Goal: Information Seeking & Learning: Learn about a topic

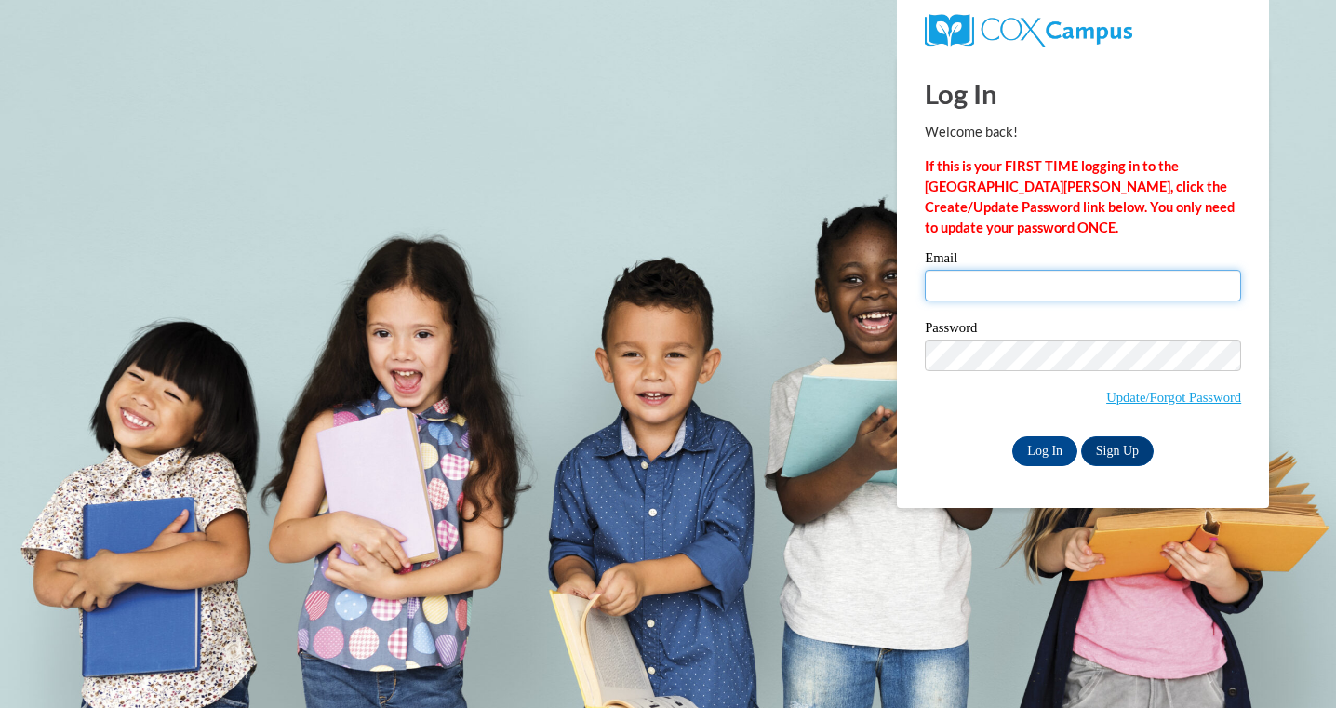
click at [1006, 289] on input "Email" at bounding box center [1083, 286] width 316 height 32
type input "chelleva@hssdschools.org"
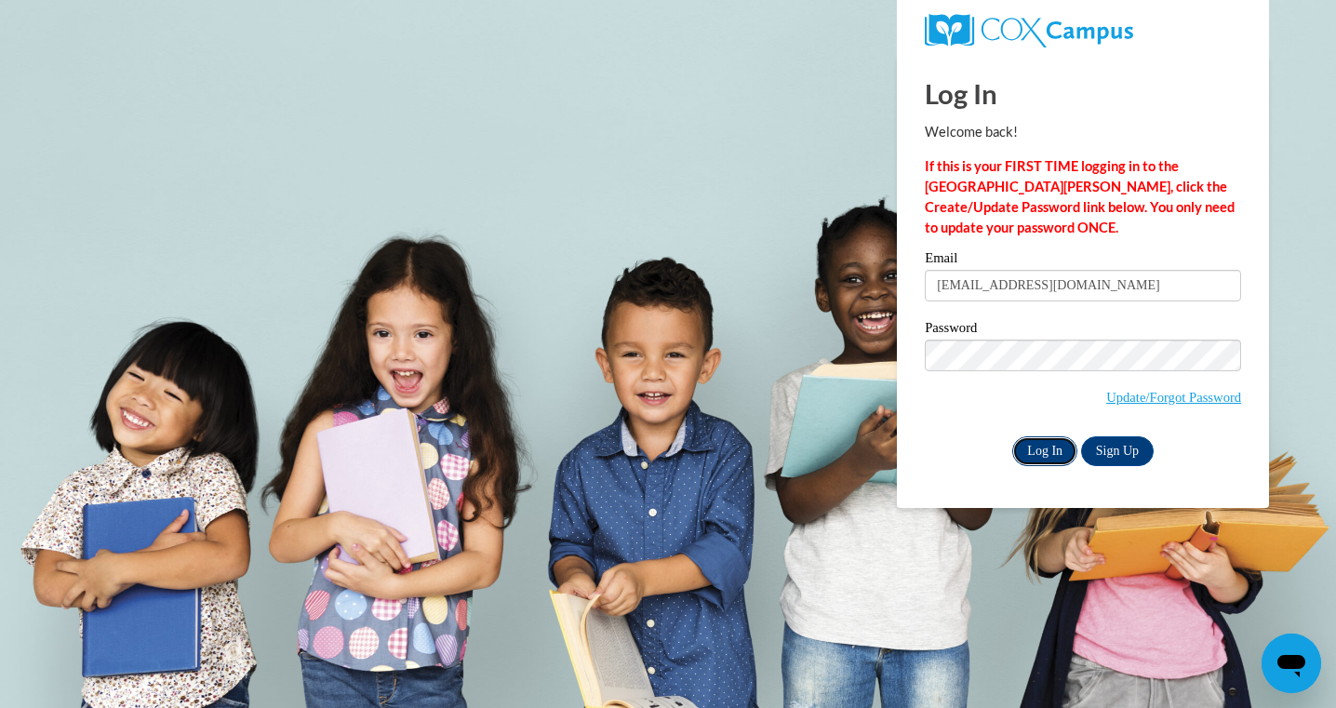
click at [1036, 455] on input "Log In" at bounding box center [1044, 451] width 65 height 30
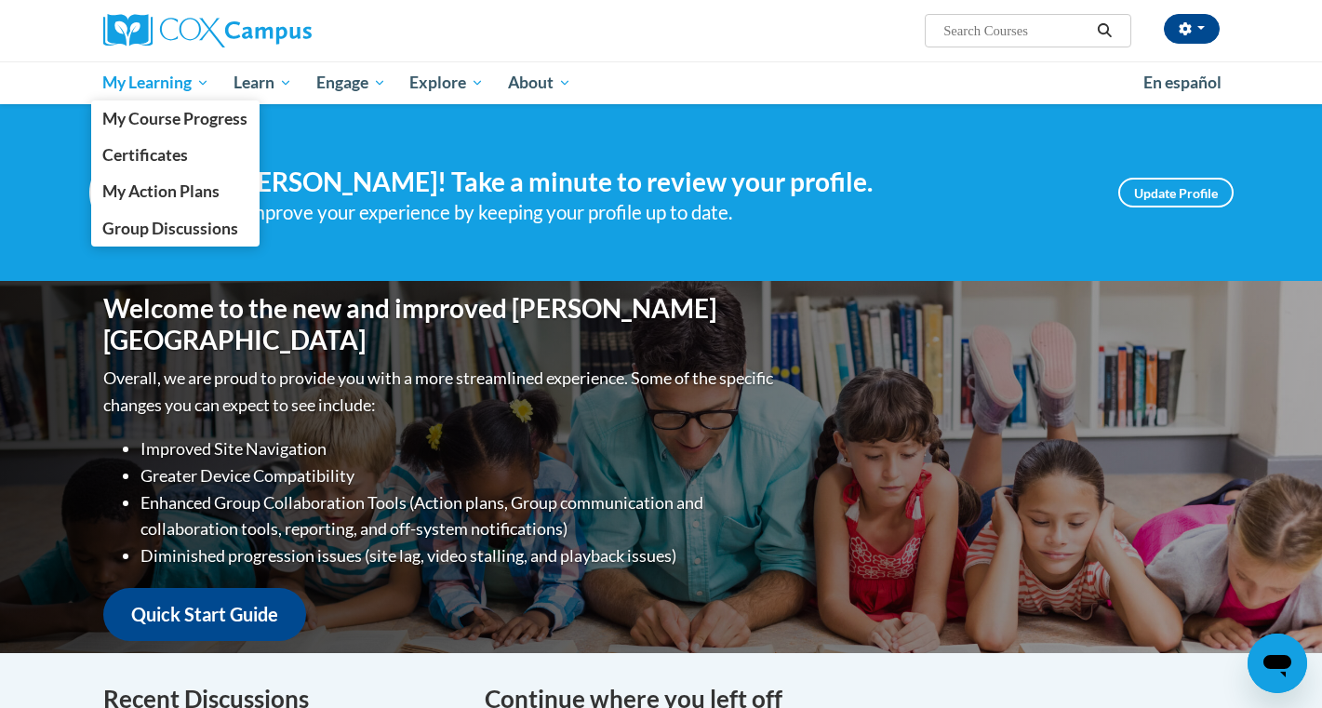
click at [158, 80] on span "My Learning" at bounding box center [155, 83] width 107 height 22
click at [167, 109] on span "My Course Progress" at bounding box center [174, 119] width 145 height 20
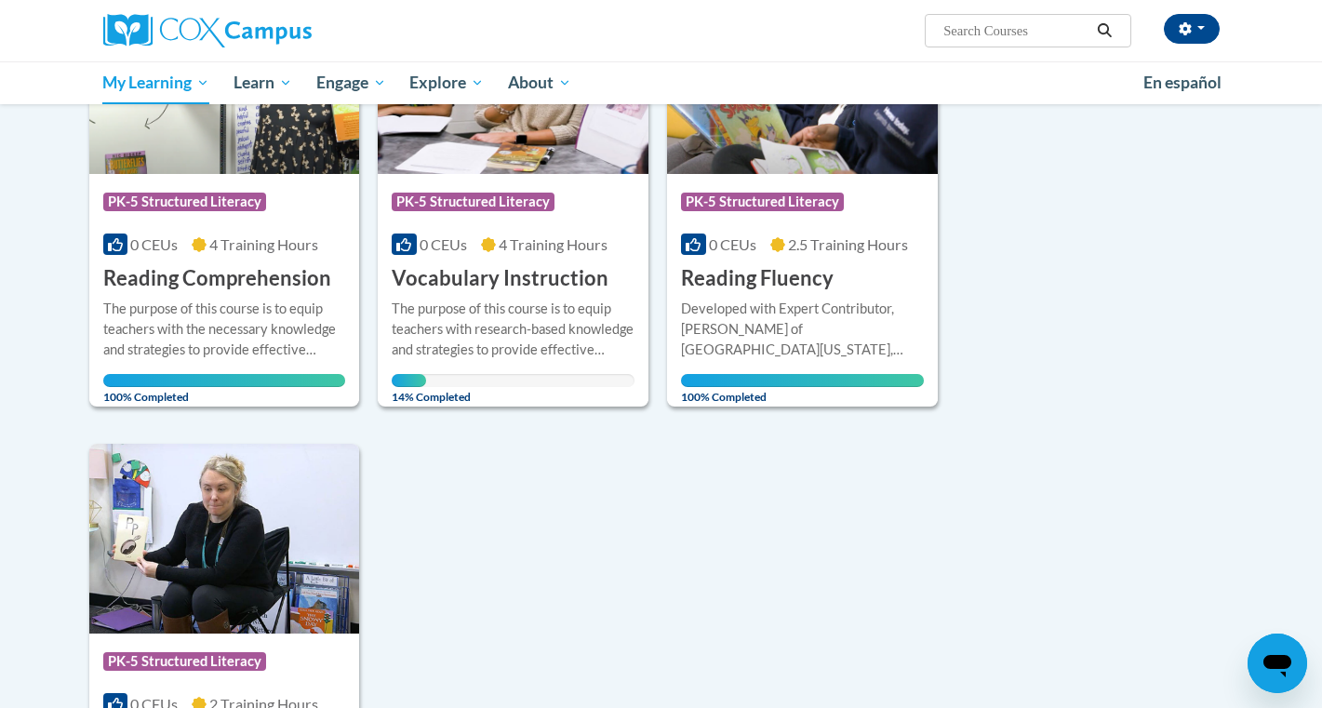
scroll to position [1244, 0]
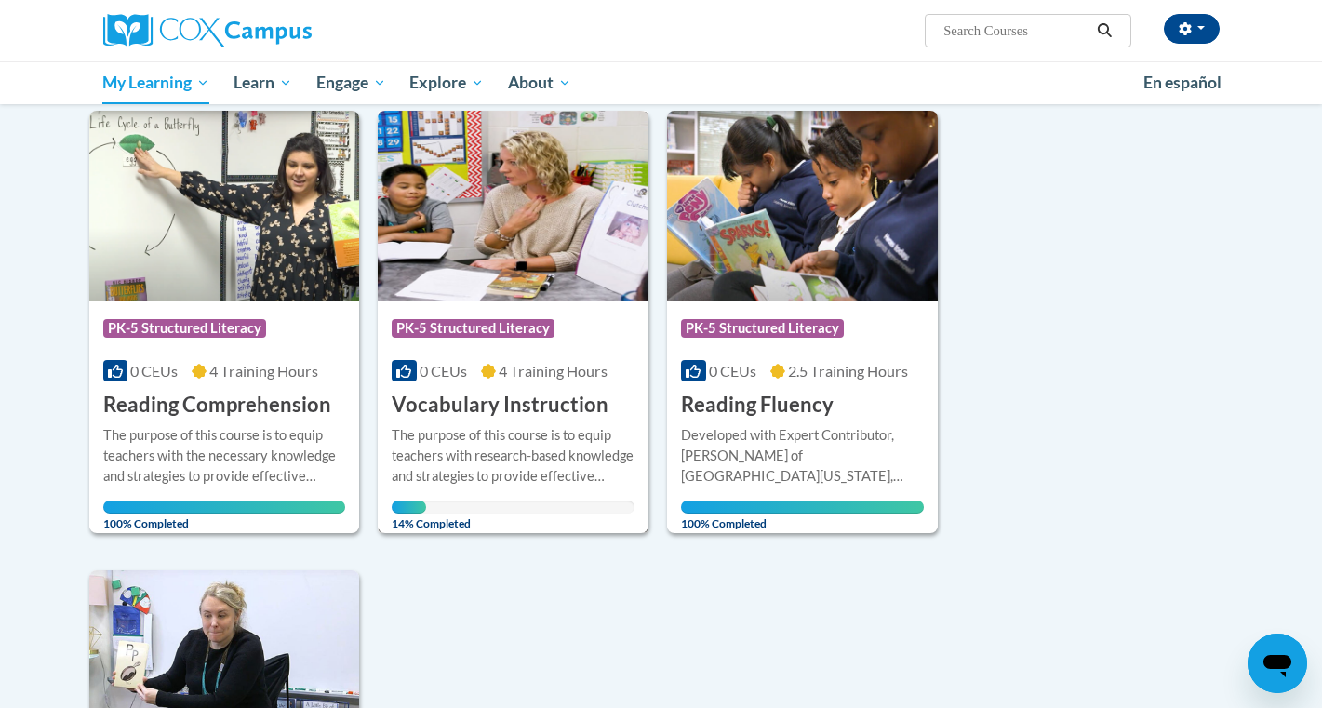
click at [579, 462] on div "The purpose of this course is to equip teachers with research-based knowledge a…" at bounding box center [513, 455] width 243 height 61
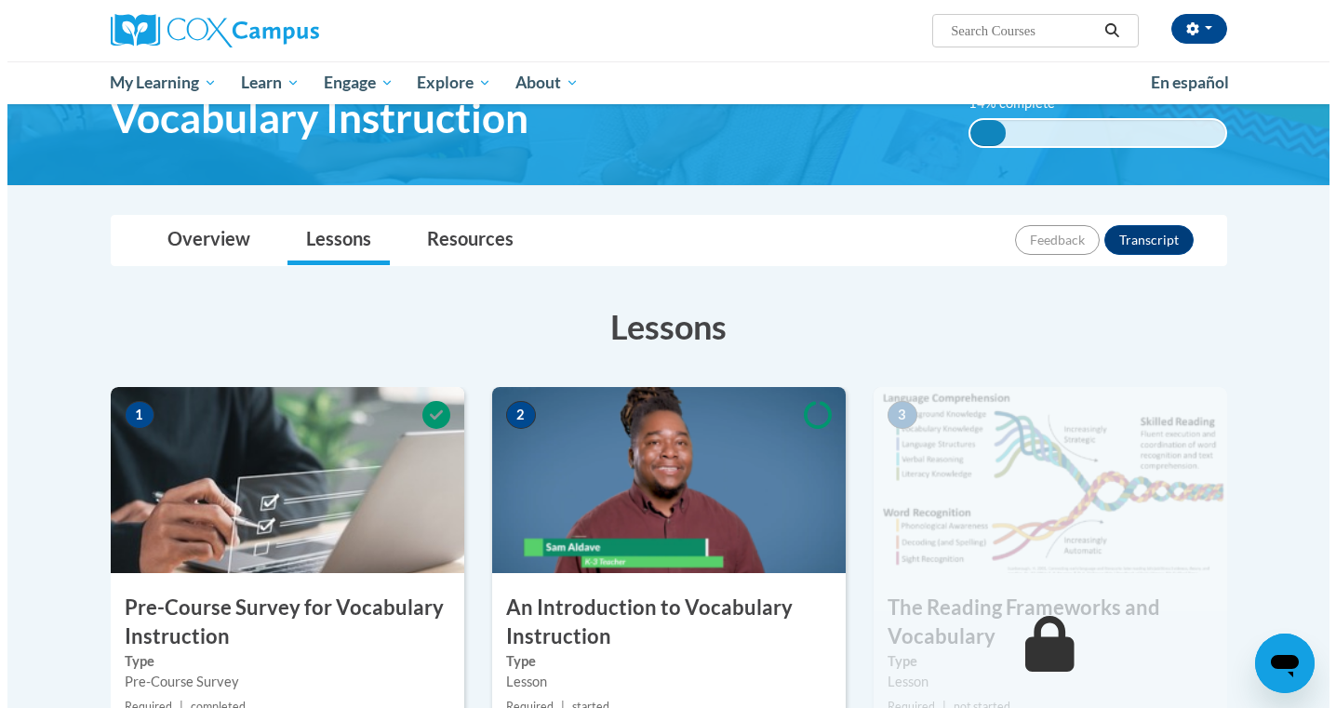
scroll to position [337, 0]
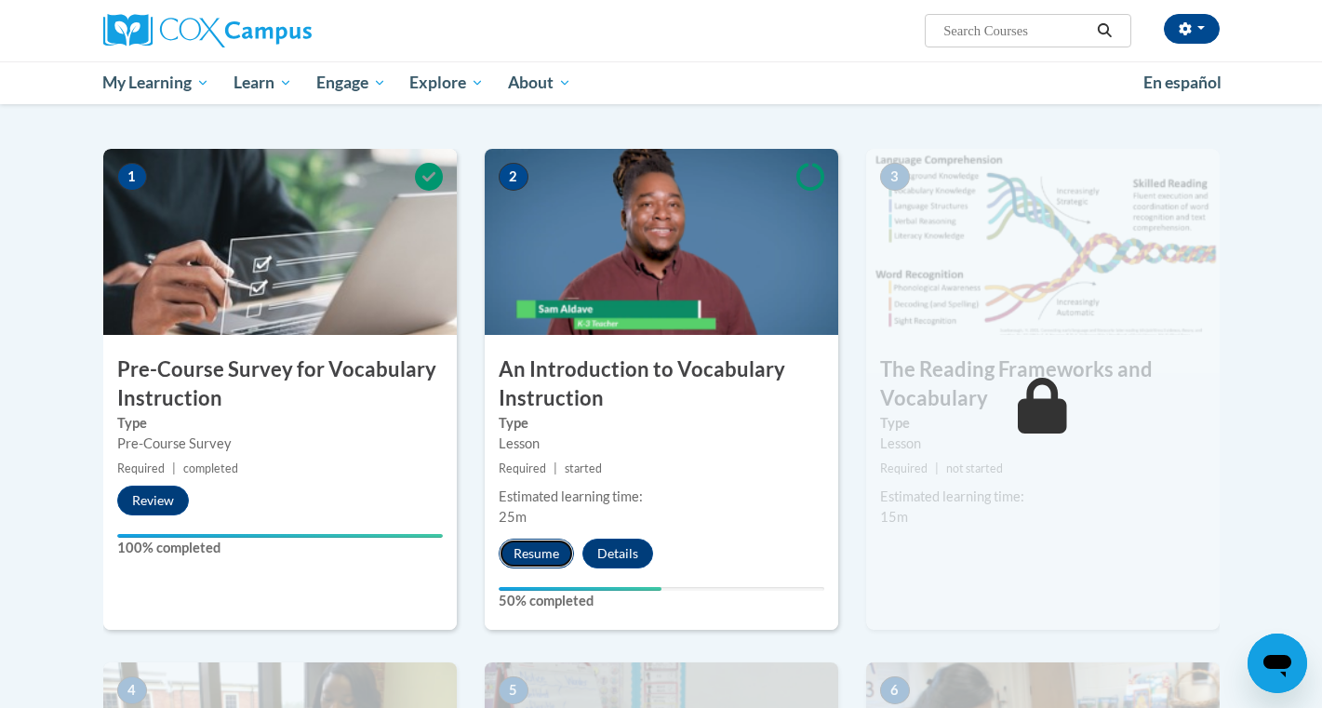
click at [540, 562] on button "Resume" at bounding box center [536, 554] width 75 height 30
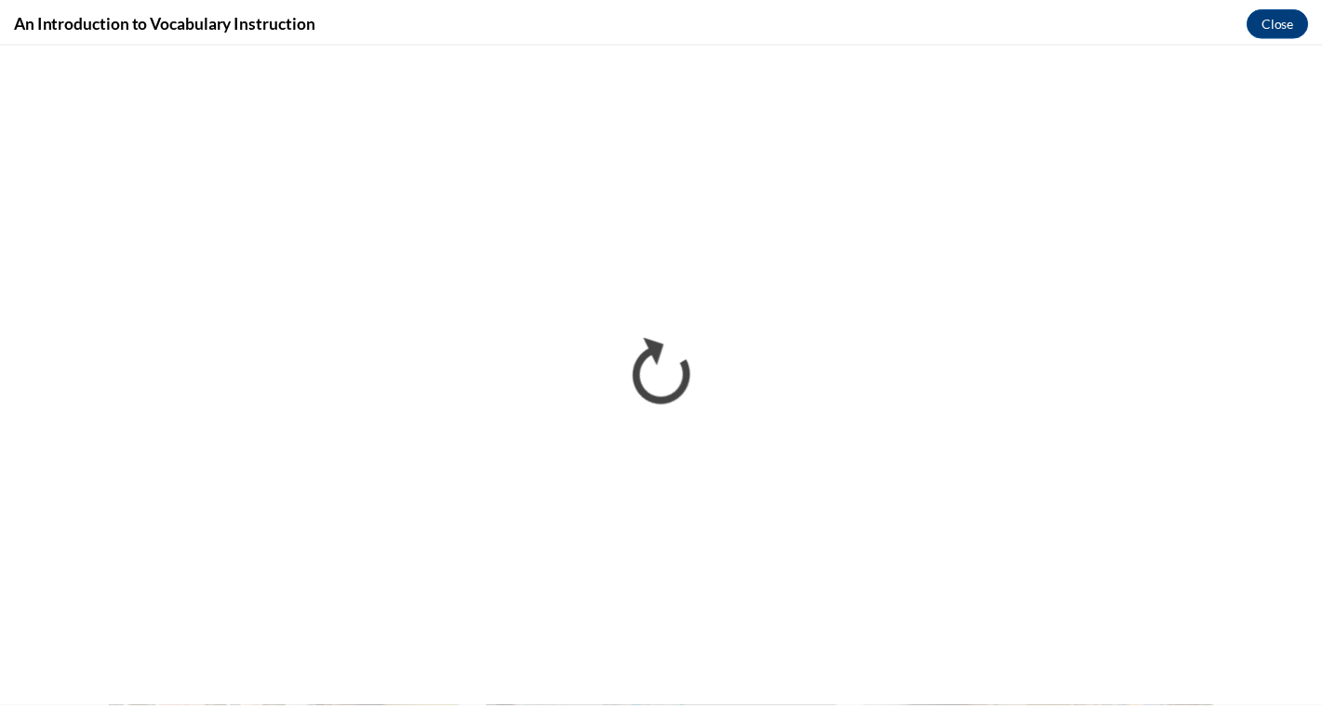
scroll to position [0, 0]
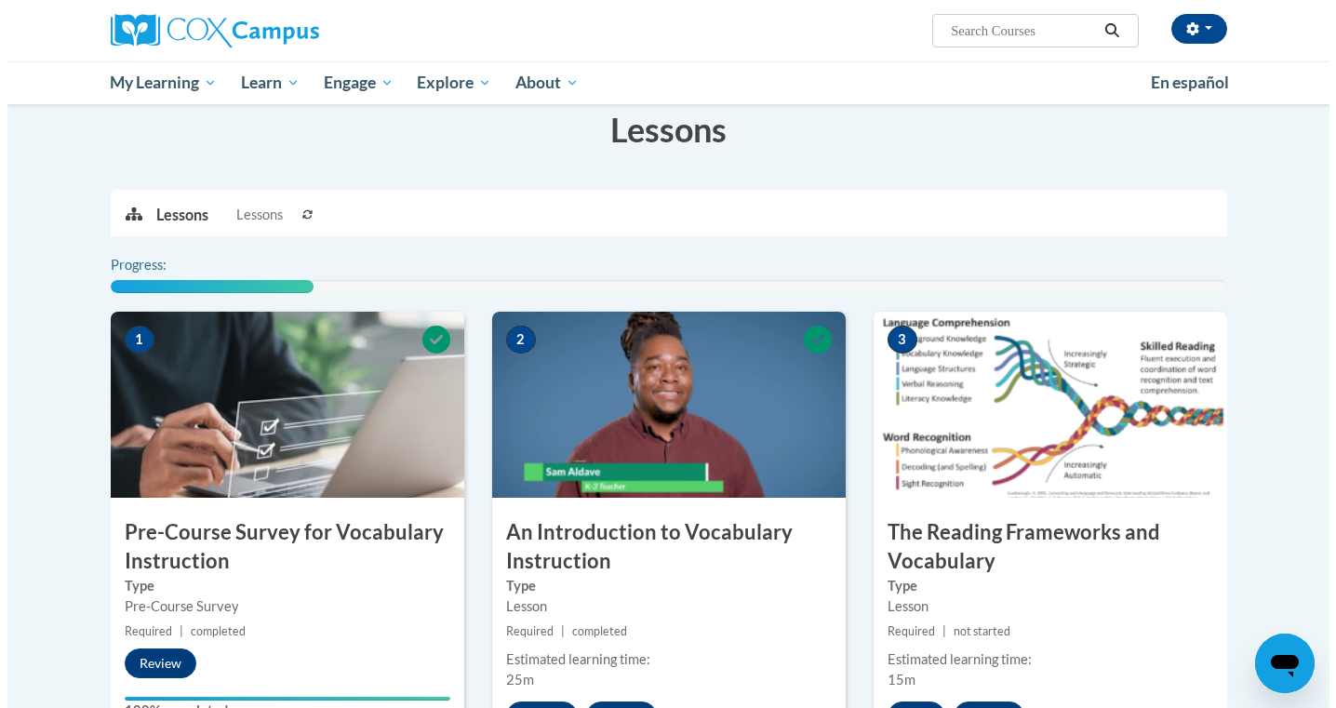
scroll to position [387, 0]
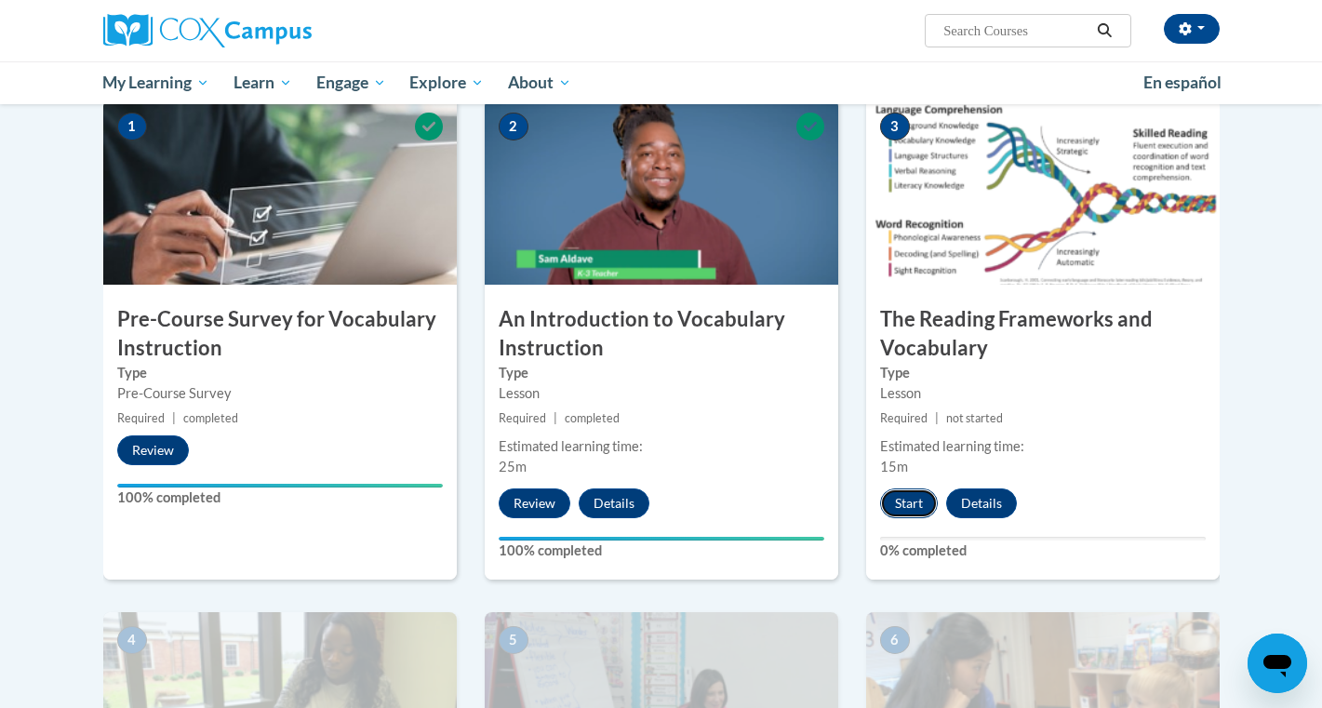
click at [916, 509] on button "Start" at bounding box center [909, 503] width 58 height 30
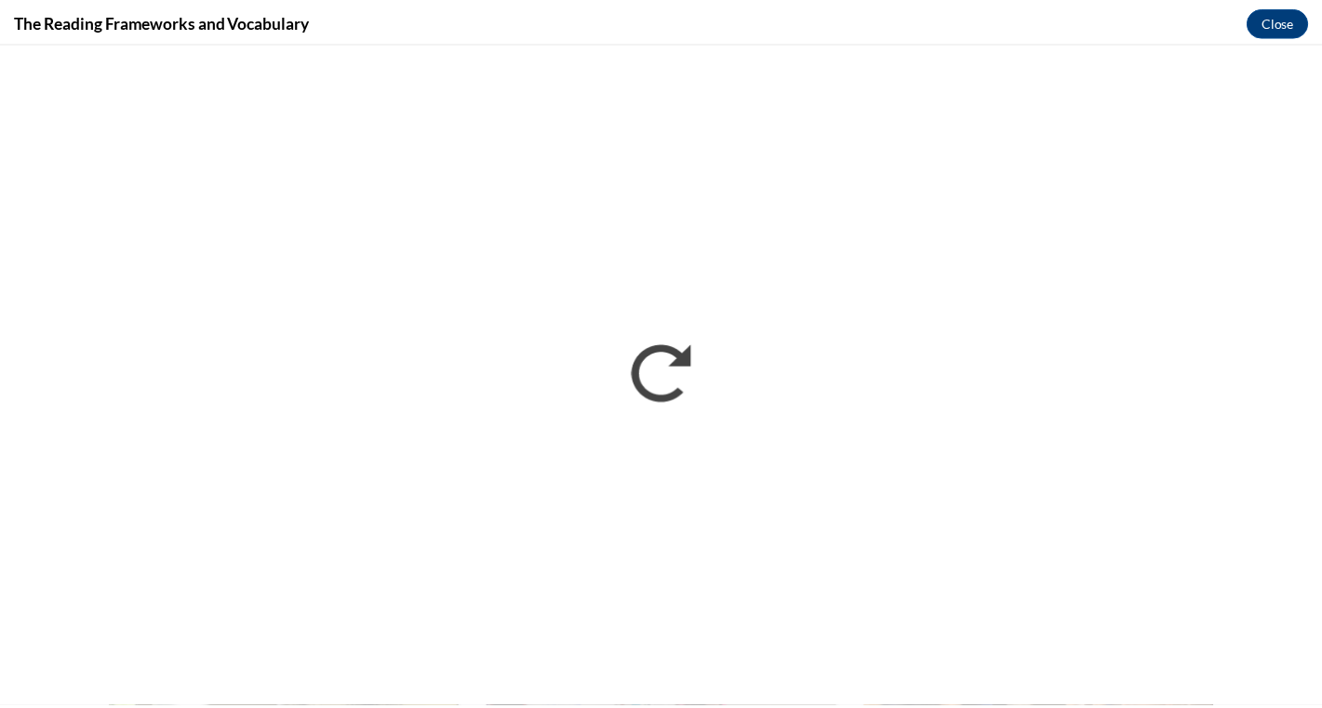
scroll to position [0, 0]
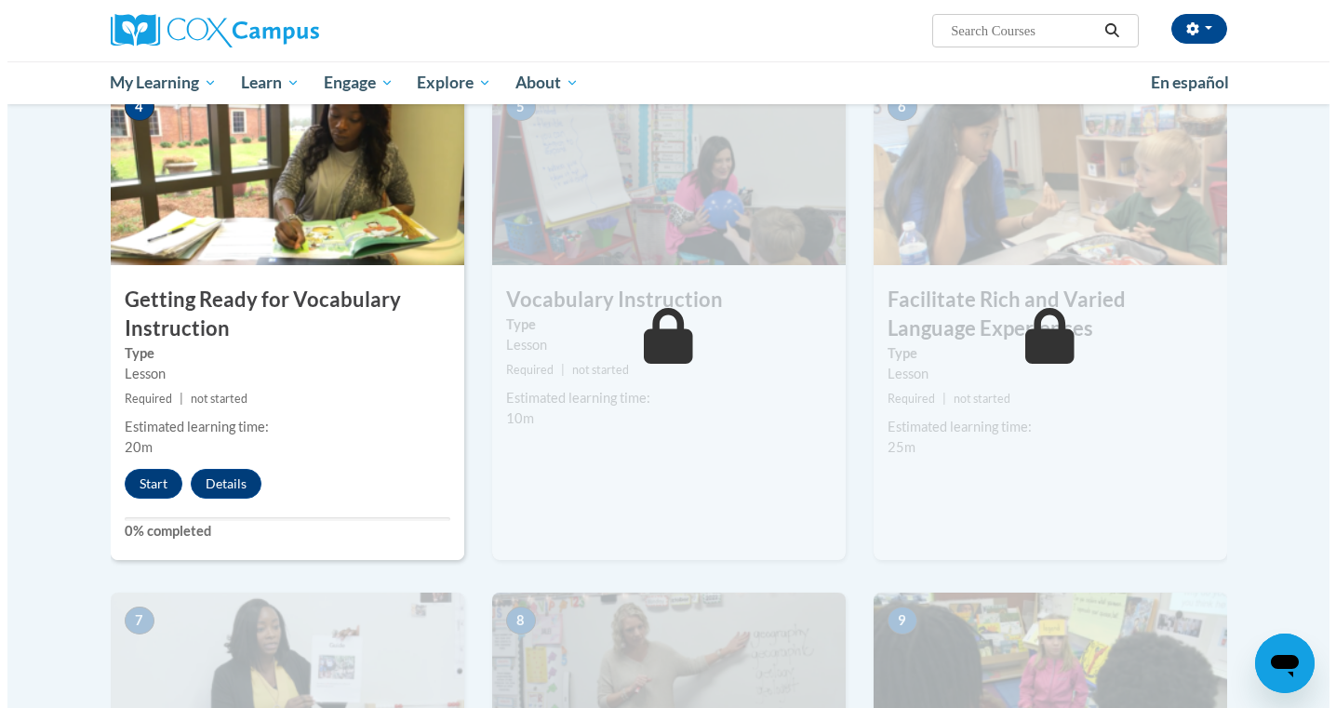
scroll to position [933, 0]
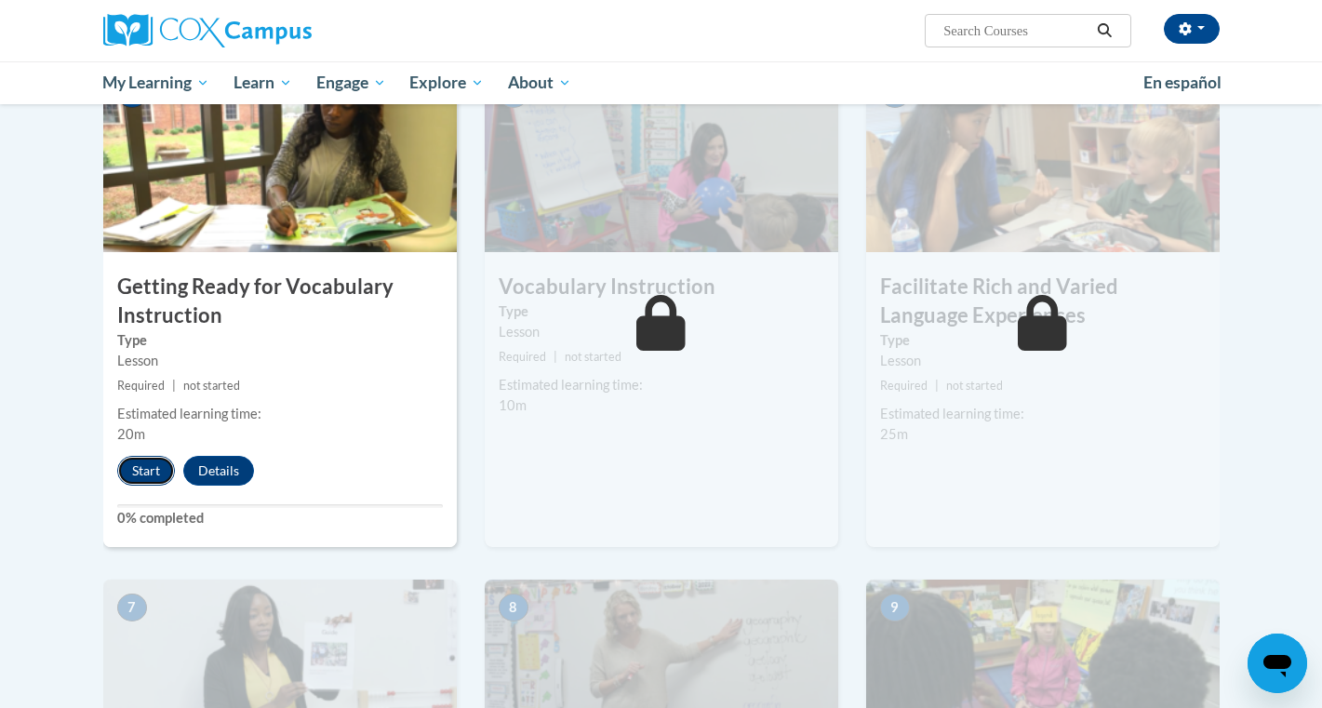
click at [132, 461] on button "Start" at bounding box center [146, 471] width 58 height 30
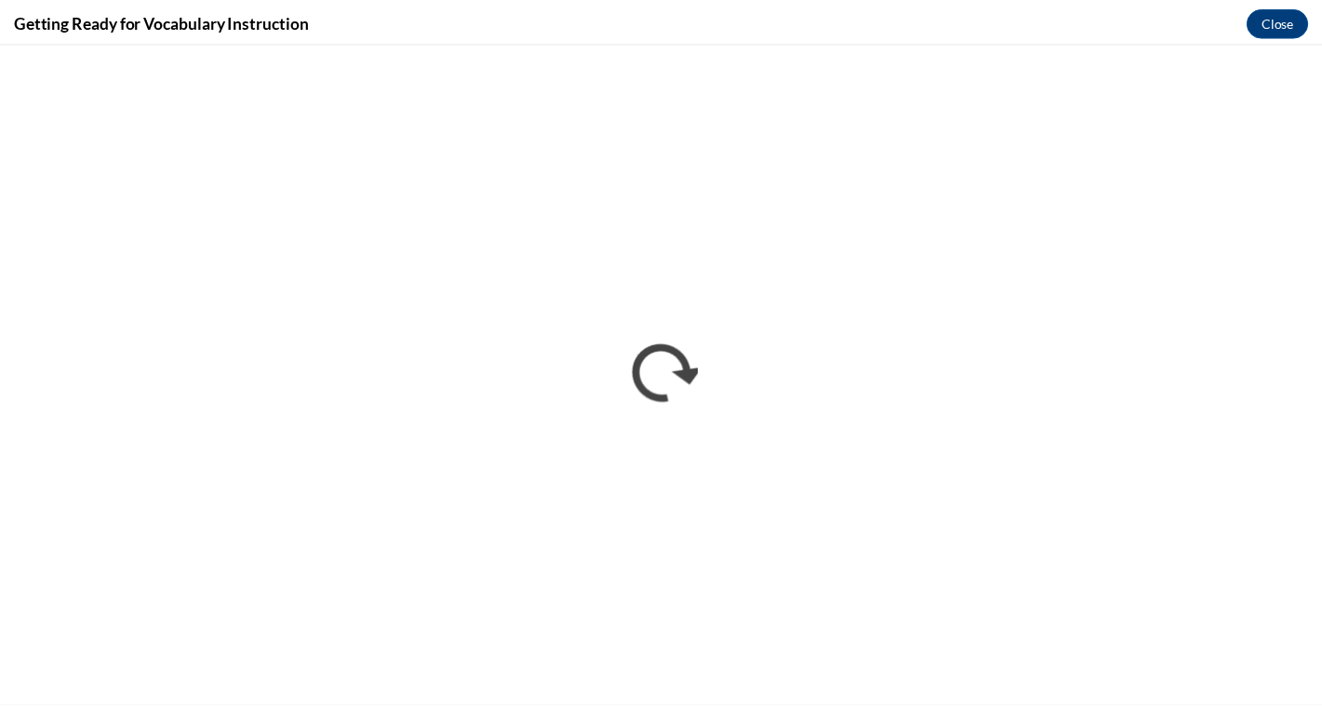
scroll to position [0, 0]
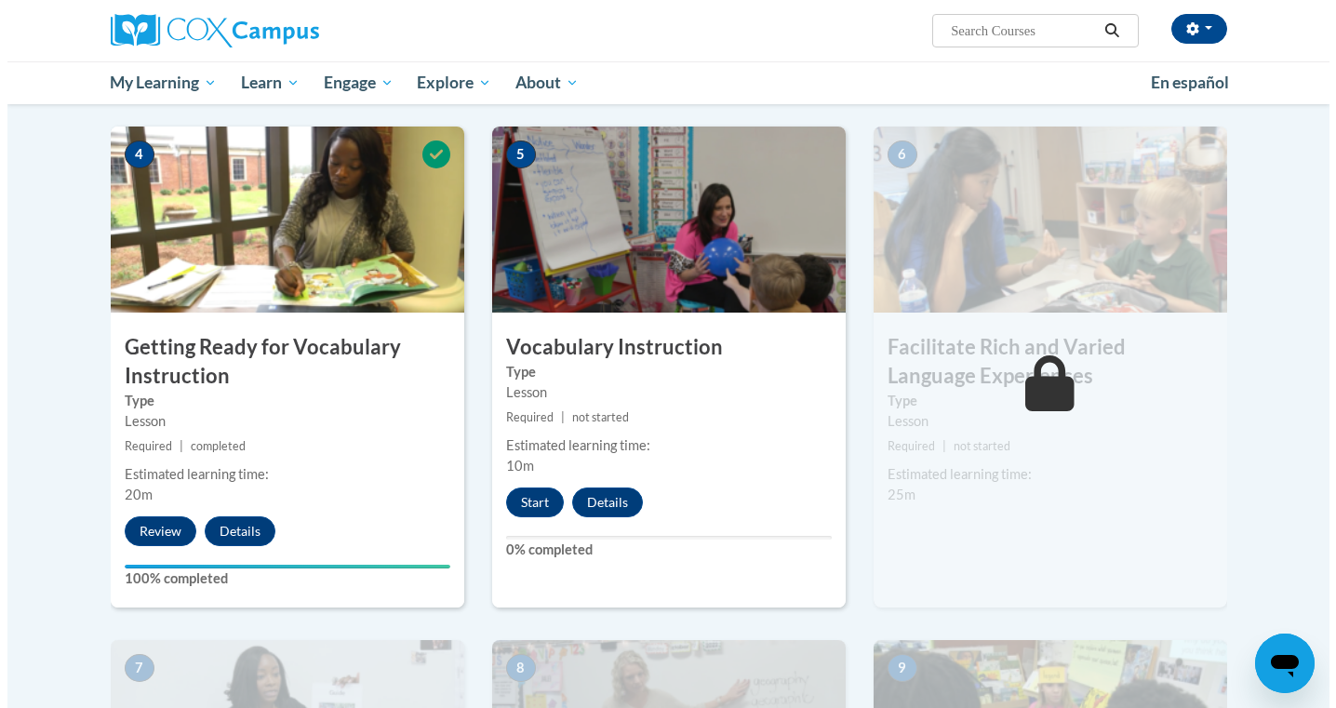
scroll to position [876, 0]
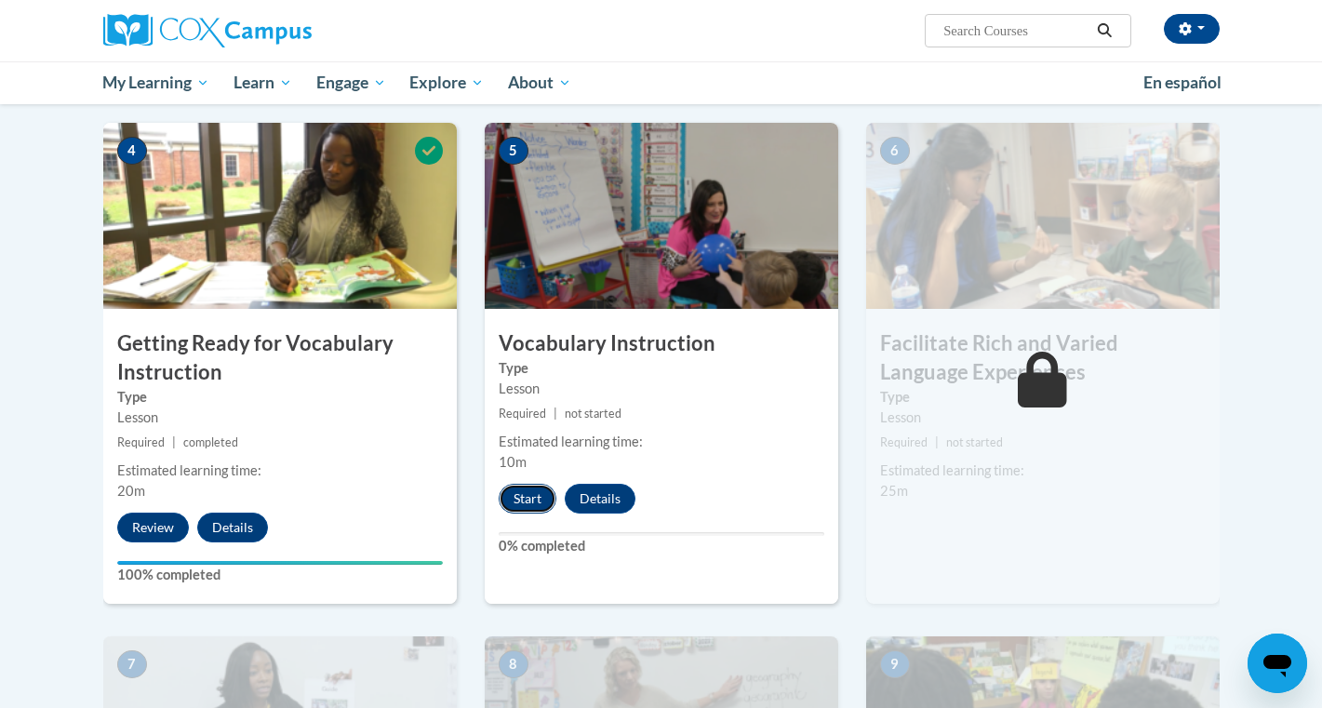
click at [524, 506] on button "Start" at bounding box center [528, 499] width 58 height 30
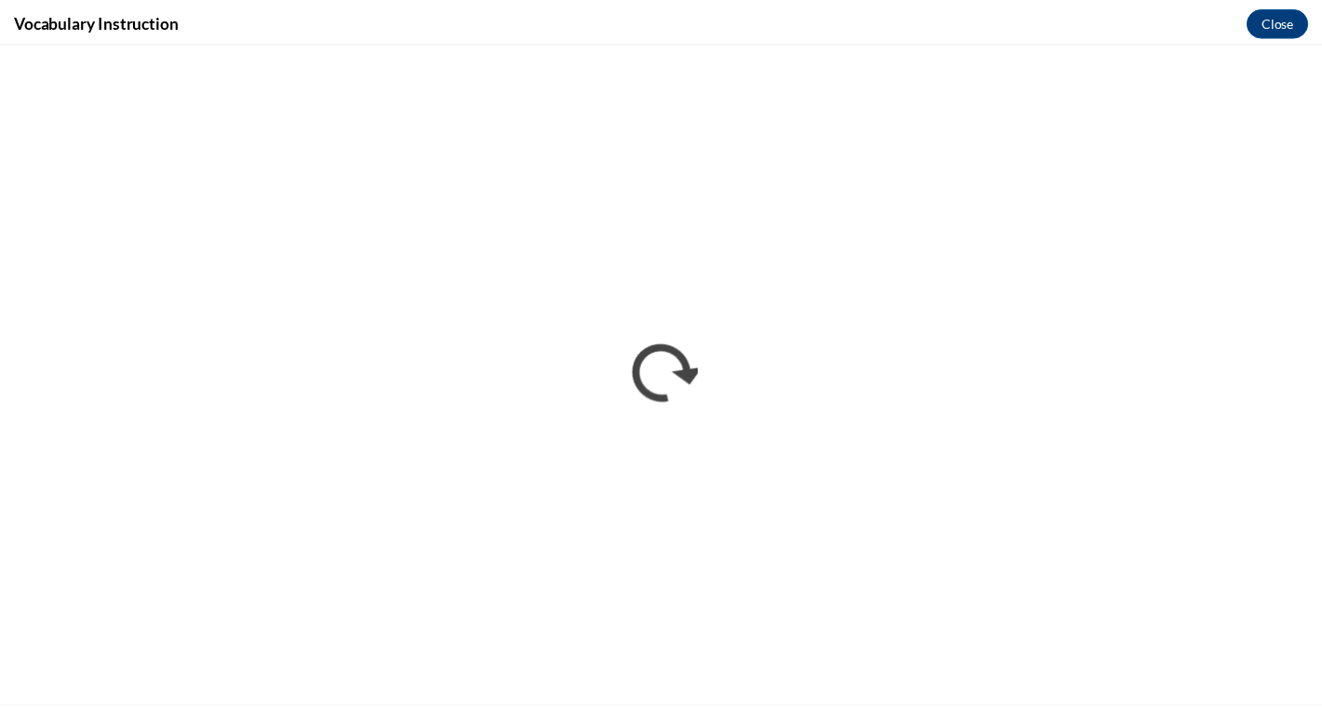
scroll to position [0, 0]
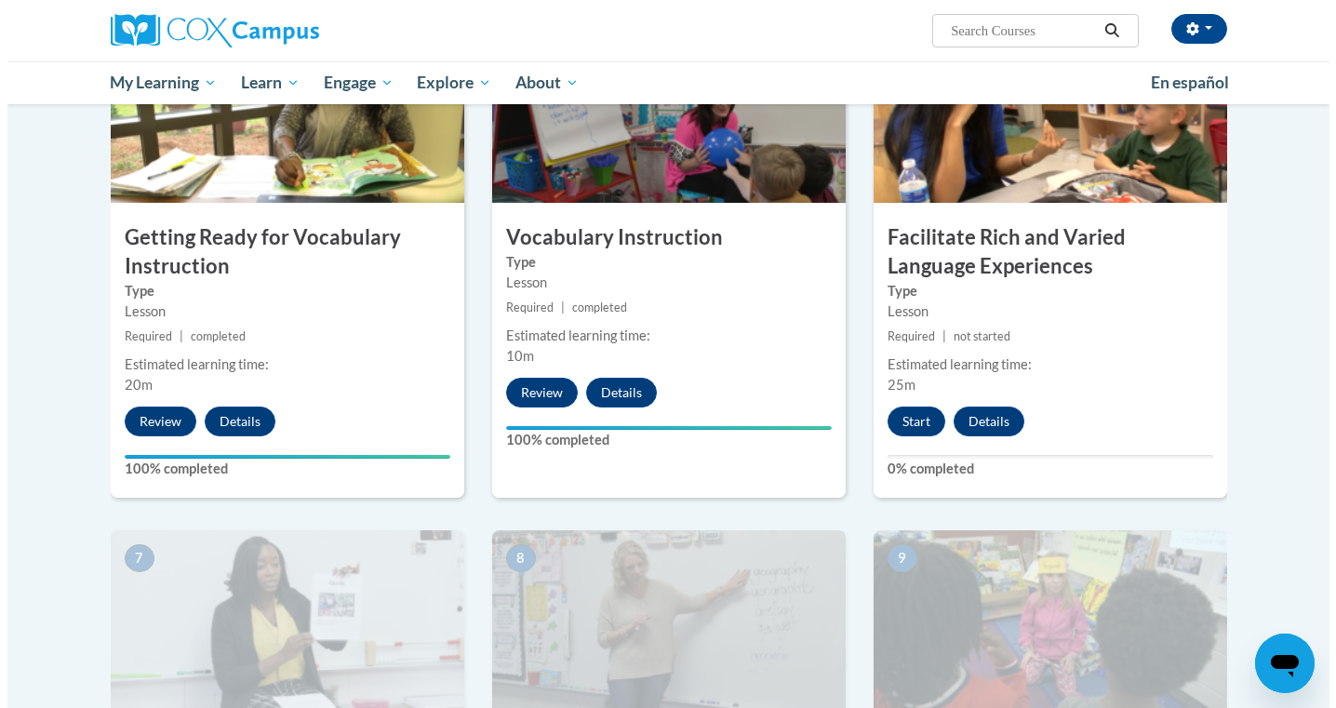
scroll to position [1014, 0]
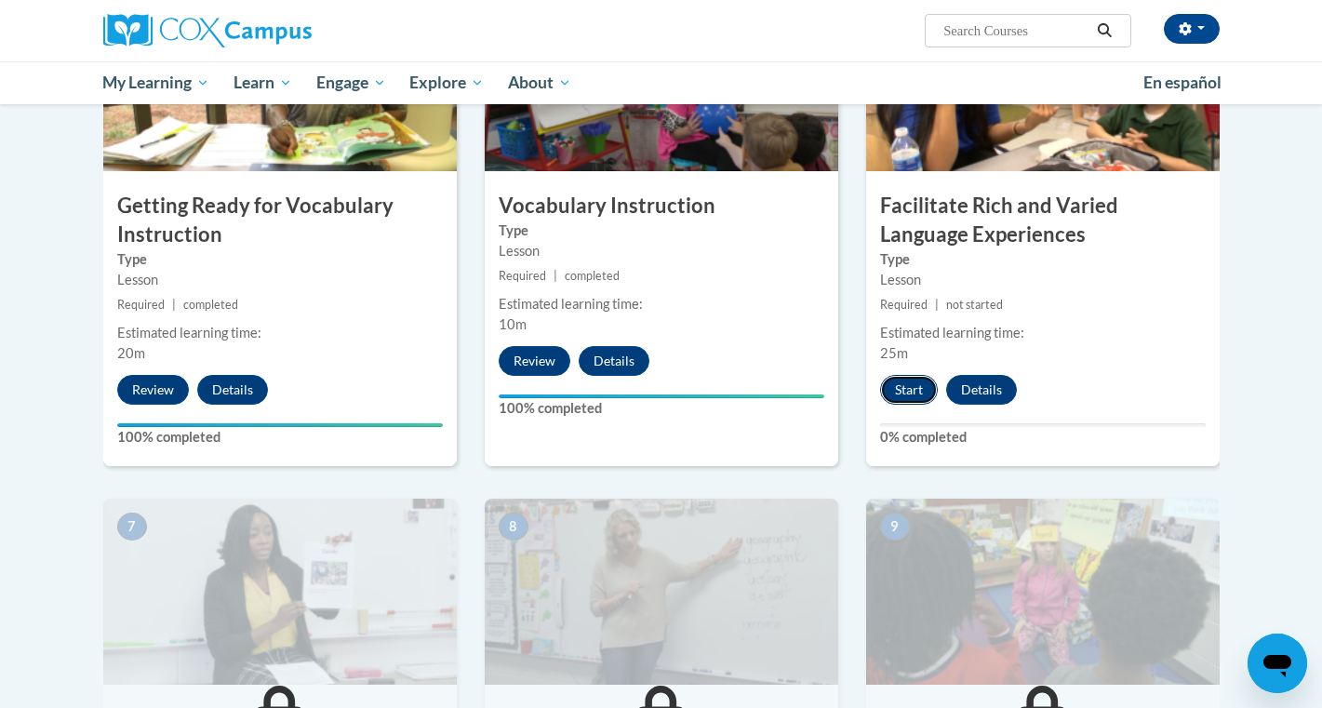
click at [894, 394] on button "Start" at bounding box center [909, 390] width 58 height 30
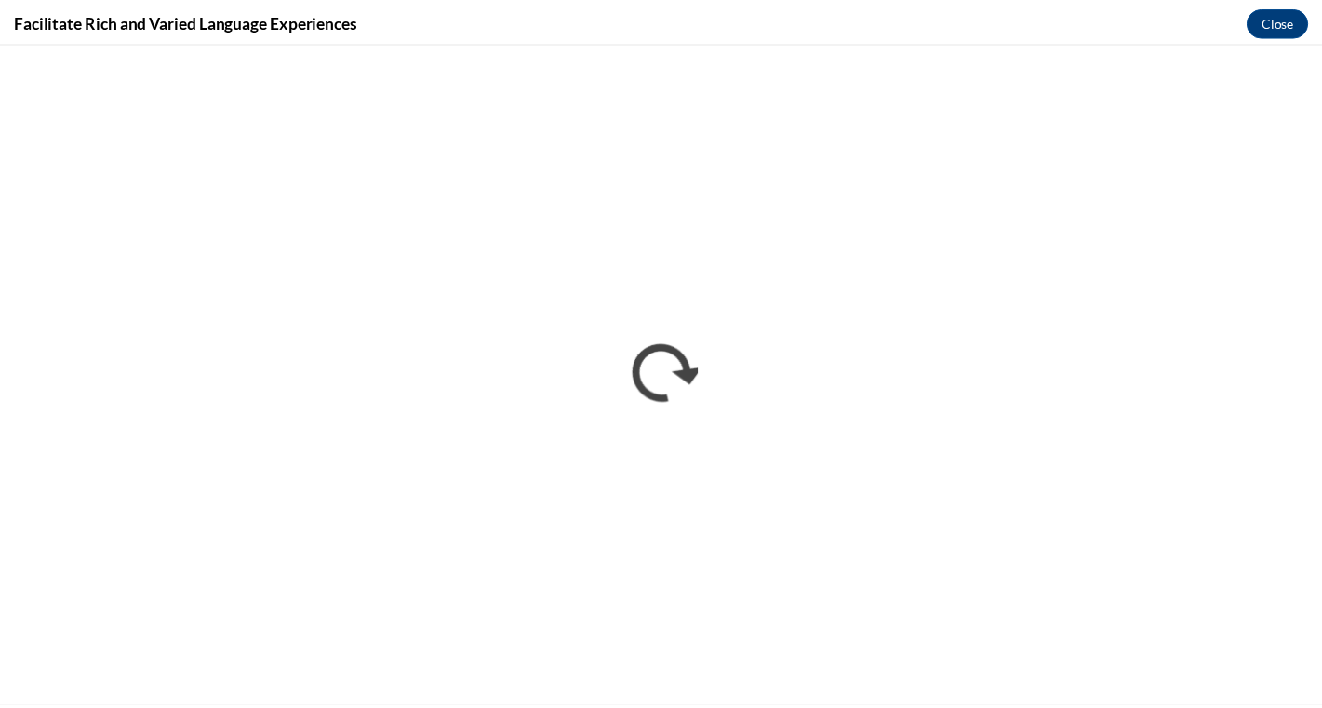
scroll to position [0, 0]
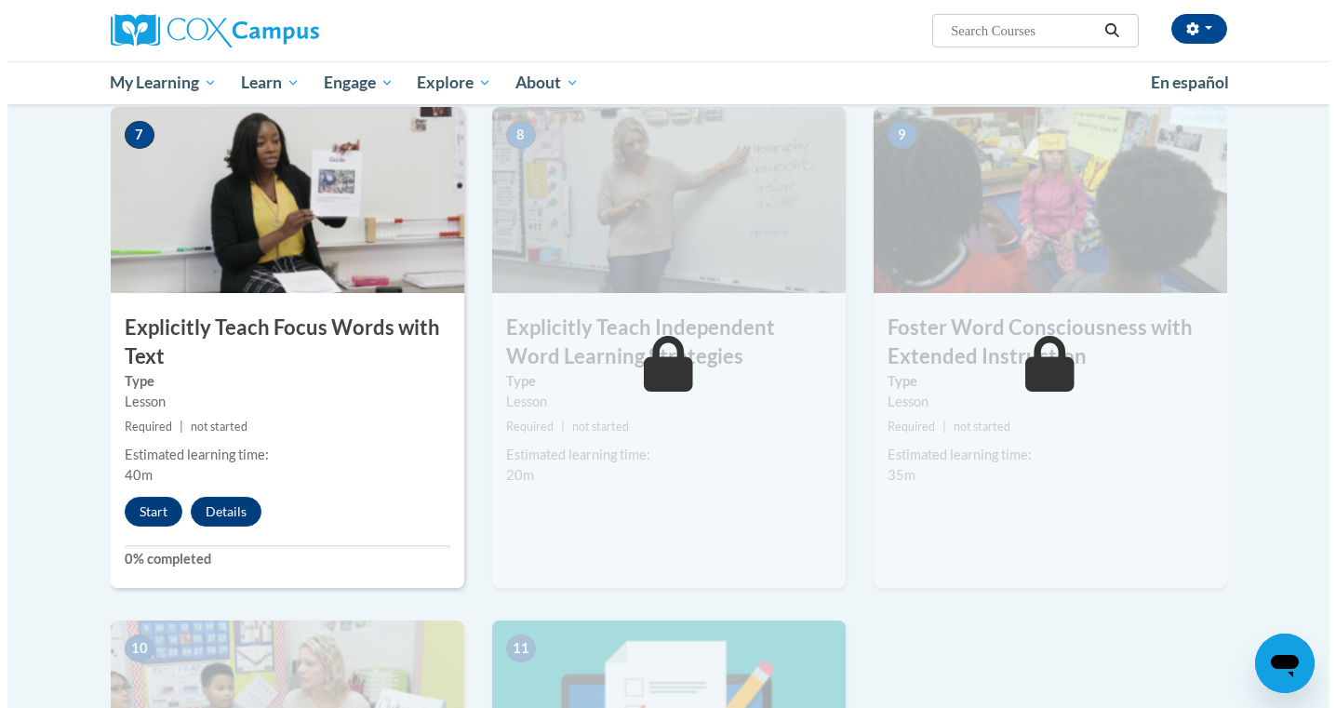
scroll to position [1467, 0]
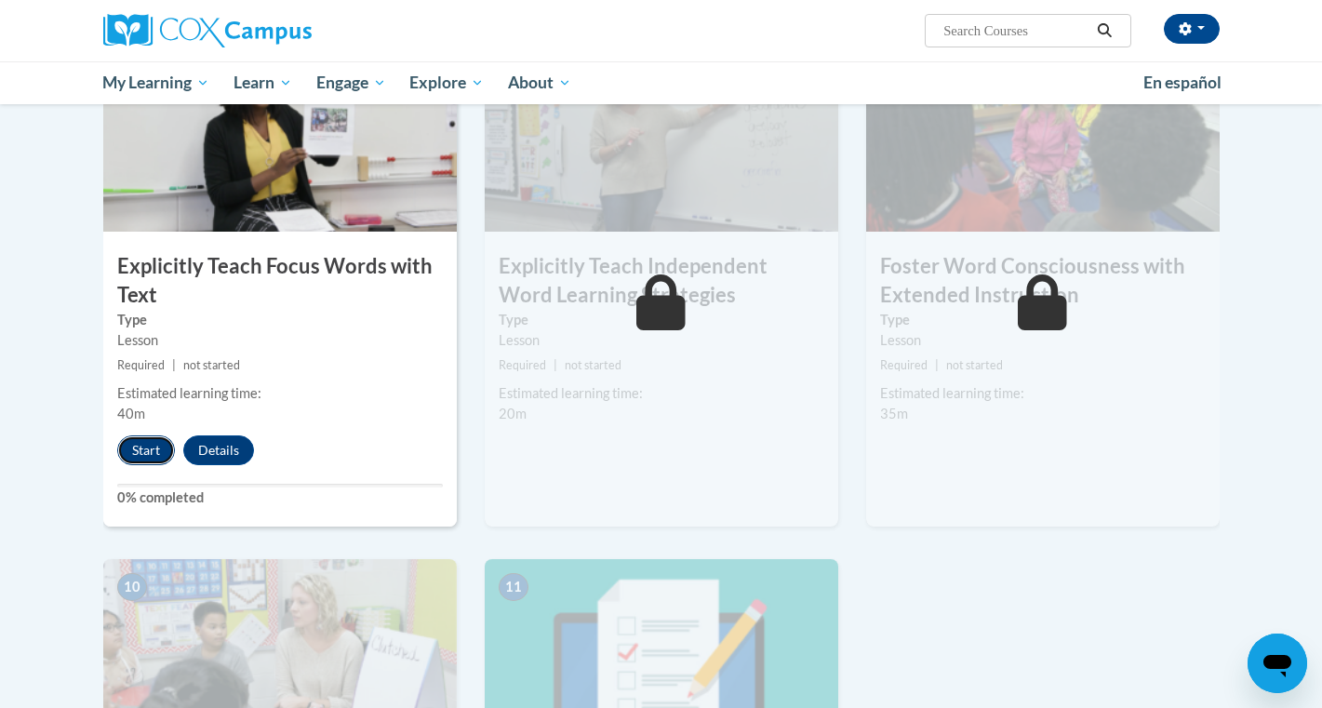
click at [154, 446] on button "Start" at bounding box center [146, 450] width 58 height 30
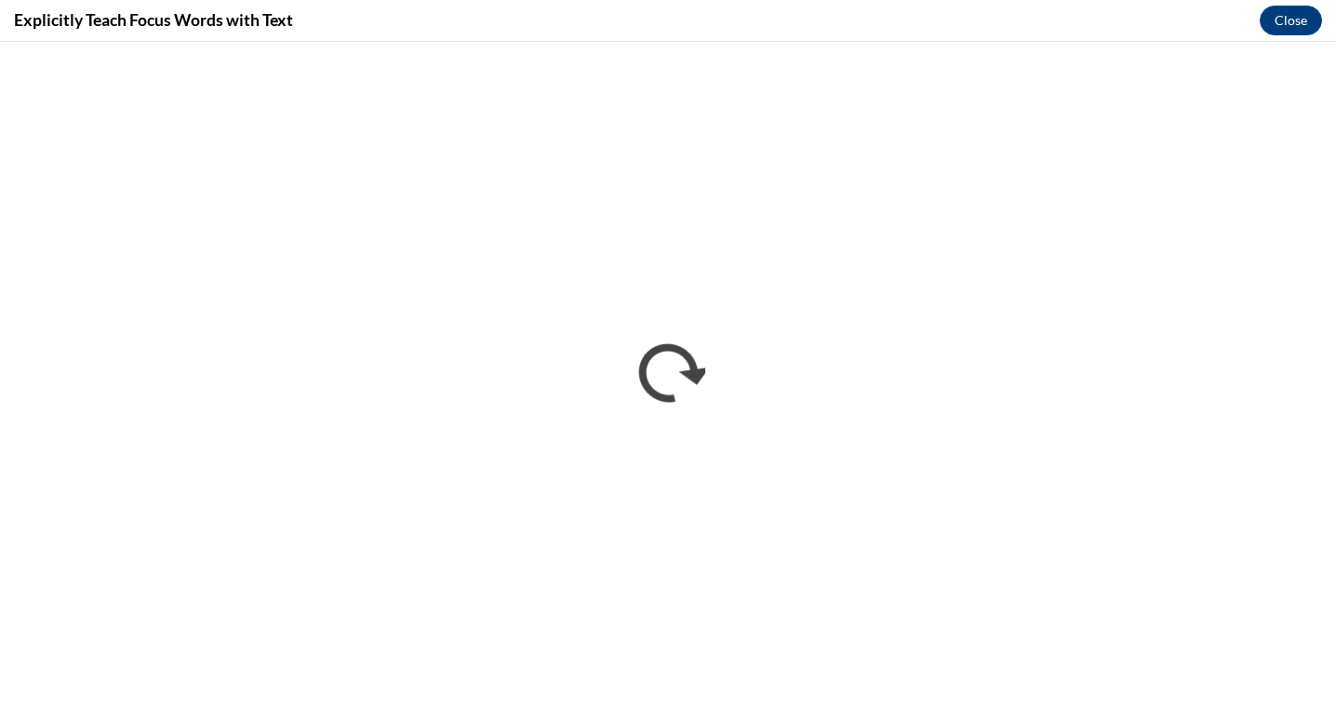
scroll to position [0, 0]
